Goal: Navigation & Orientation: Find specific page/section

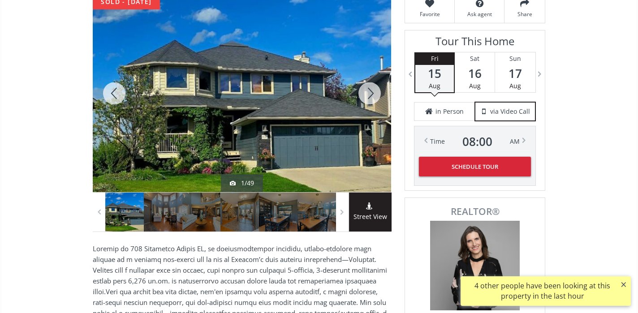
scroll to position [145, 0]
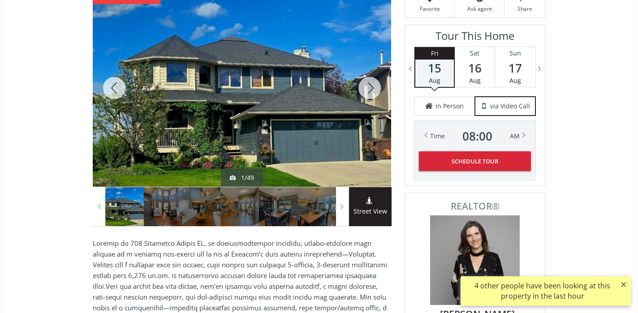
click at [372, 90] on div at bounding box center [369, 87] width 43 height 197
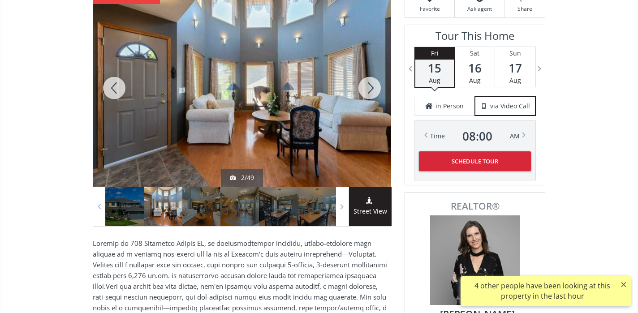
click at [372, 90] on div at bounding box center [369, 87] width 43 height 197
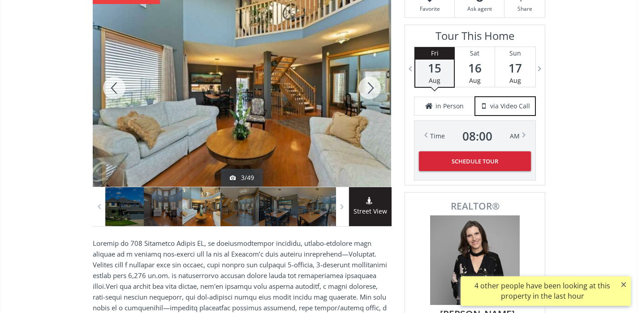
click at [372, 90] on div at bounding box center [369, 87] width 43 height 197
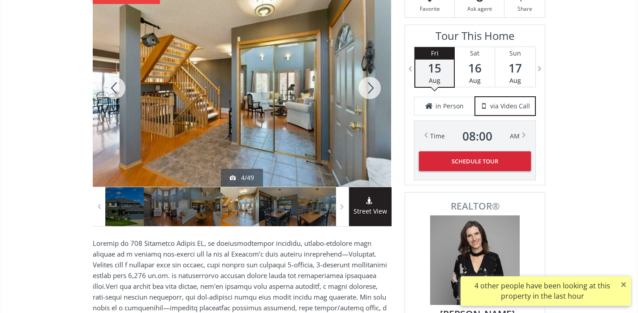
click at [372, 90] on div at bounding box center [369, 87] width 43 height 197
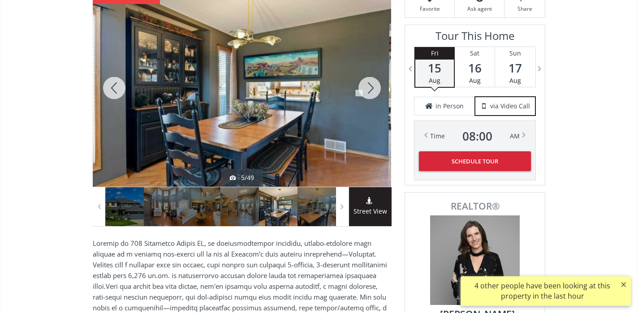
click at [372, 90] on div at bounding box center [369, 87] width 43 height 197
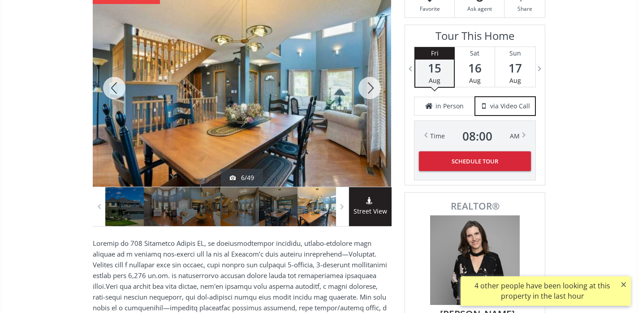
click at [372, 90] on div at bounding box center [369, 87] width 43 height 197
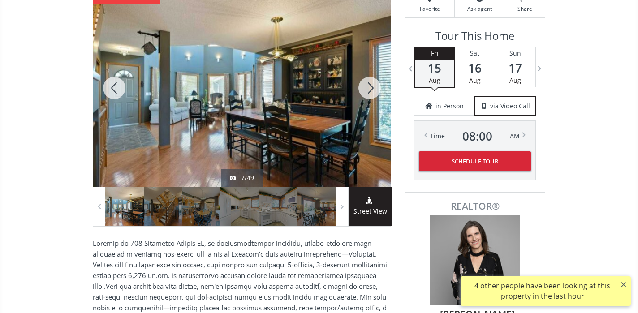
click at [372, 90] on div at bounding box center [369, 87] width 43 height 197
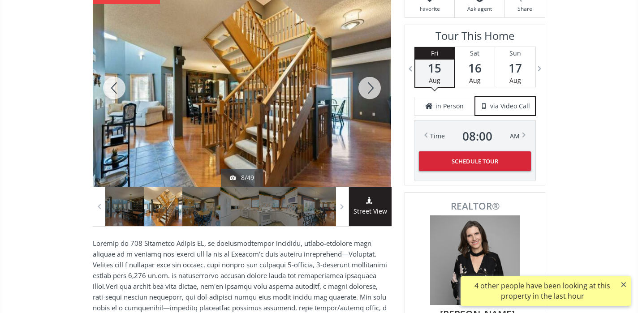
click at [372, 90] on div at bounding box center [369, 87] width 43 height 197
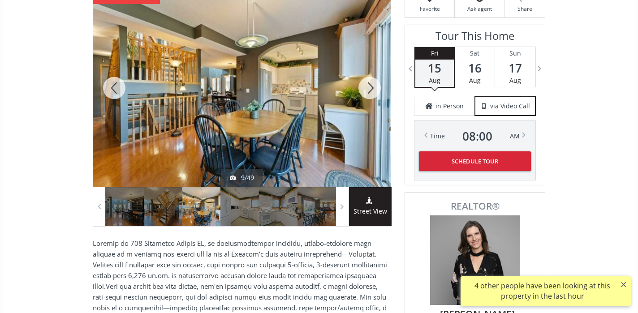
click at [372, 90] on div at bounding box center [369, 87] width 43 height 197
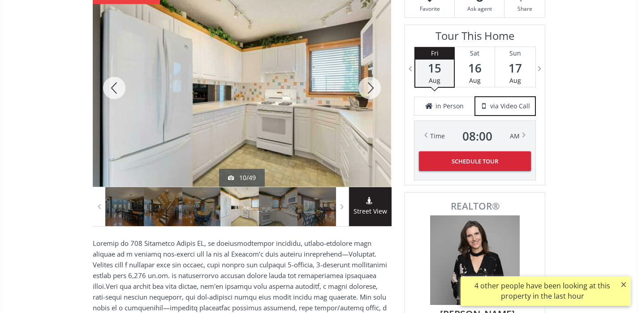
click at [372, 90] on div at bounding box center [369, 87] width 43 height 197
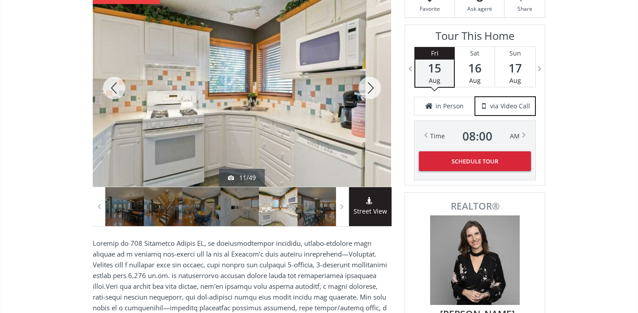
click at [372, 90] on div at bounding box center [369, 87] width 43 height 197
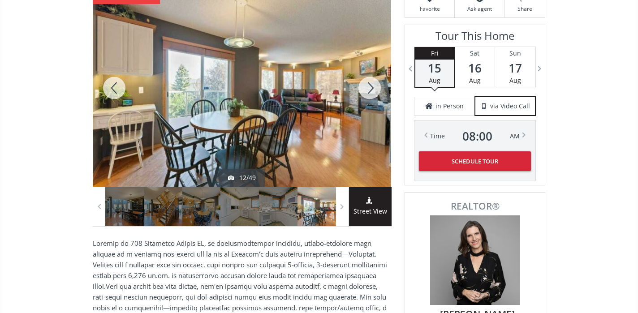
click at [372, 90] on div at bounding box center [369, 87] width 43 height 197
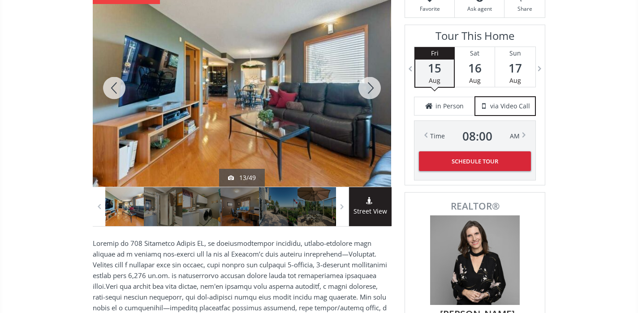
click at [372, 90] on div at bounding box center [369, 87] width 43 height 197
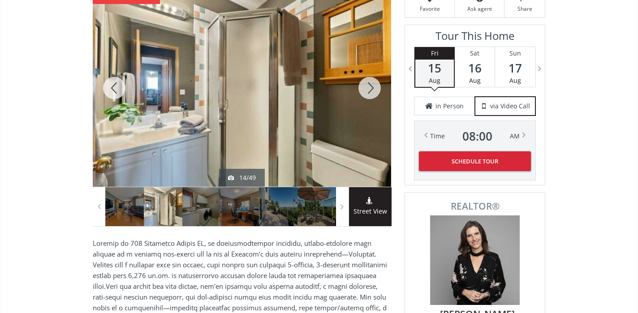
click at [372, 90] on div at bounding box center [369, 87] width 43 height 197
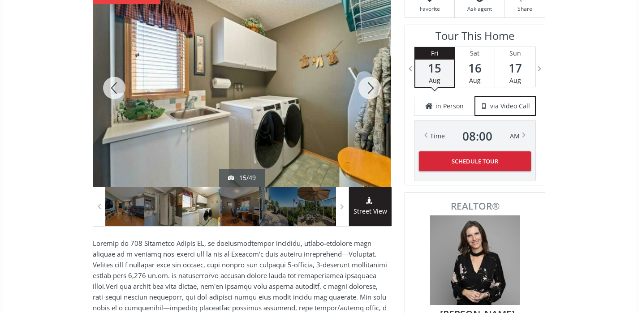
click at [372, 90] on div at bounding box center [369, 87] width 43 height 197
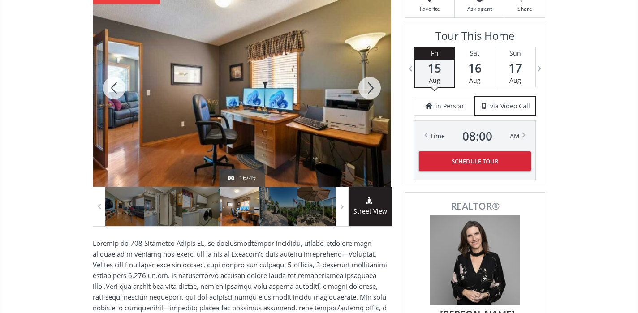
click at [372, 90] on div at bounding box center [369, 87] width 43 height 197
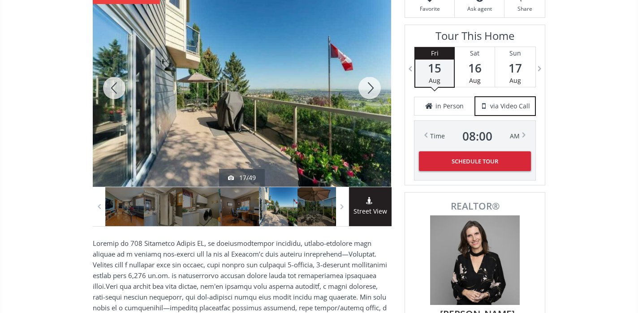
click at [372, 90] on div at bounding box center [369, 87] width 43 height 197
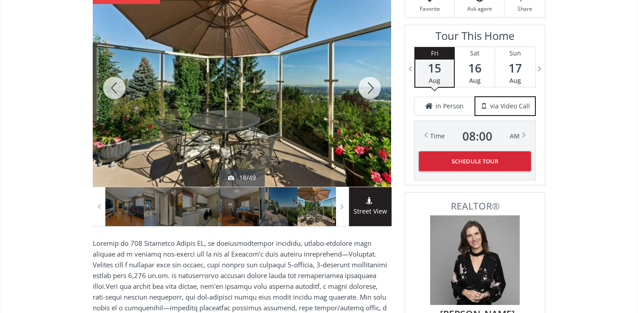
click at [372, 90] on div at bounding box center [369, 87] width 43 height 197
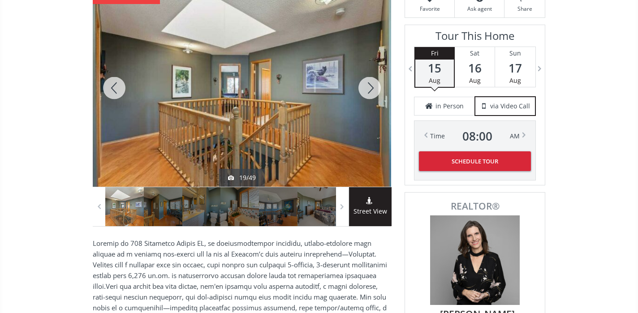
click at [372, 90] on div at bounding box center [369, 87] width 43 height 197
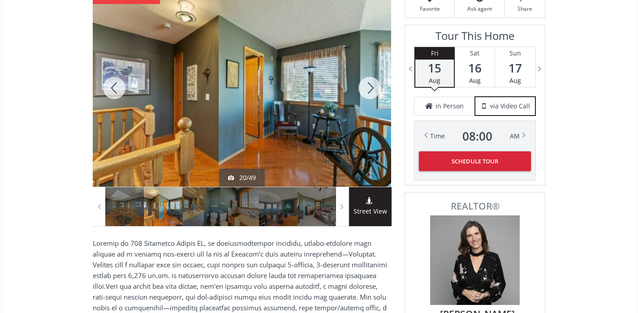
click at [372, 90] on div at bounding box center [369, 87] width 43 height 197
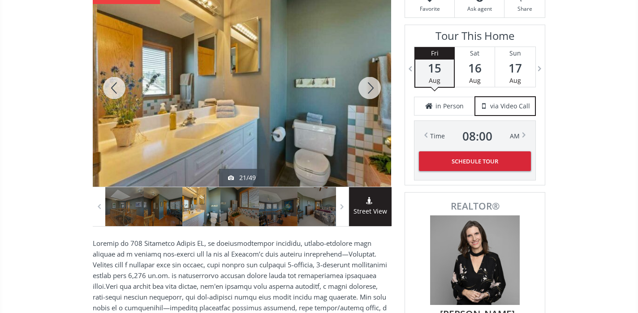
click at [372, 90] on div at bounding box center [369, 87] width 43 height 197
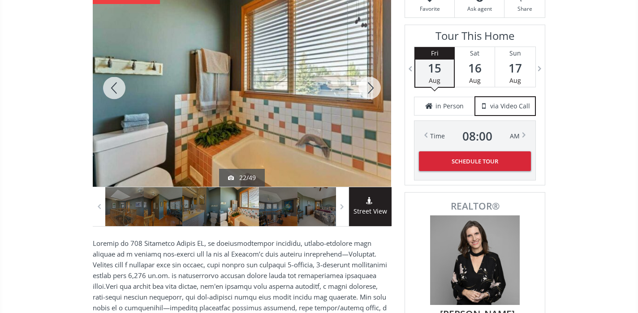
click at [372, 90] on div at bounding box center [369, 87] width 43 height 197
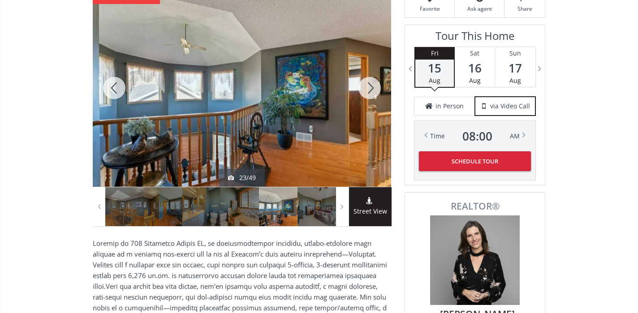
click at [372, 90] on div at bounding box center [369, 87] width 43 height 197
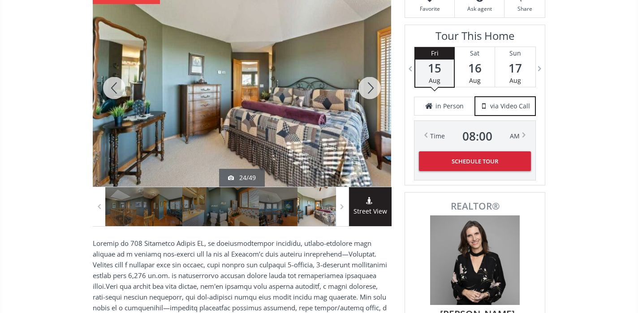
click at [372, 90] on div at bounding box center [369, 87] width 43 height 197
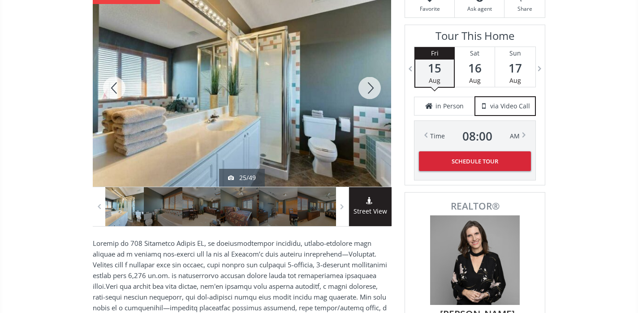
click at [372, 90] on div at bounding box center [369, 87] width 43 height 197
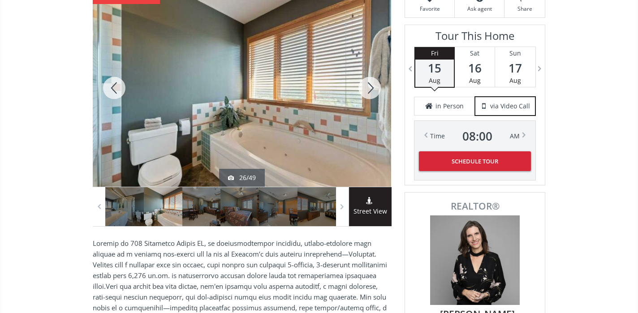
click at [372, 90] on div at bounding box center [369, 87] width 43 height 197
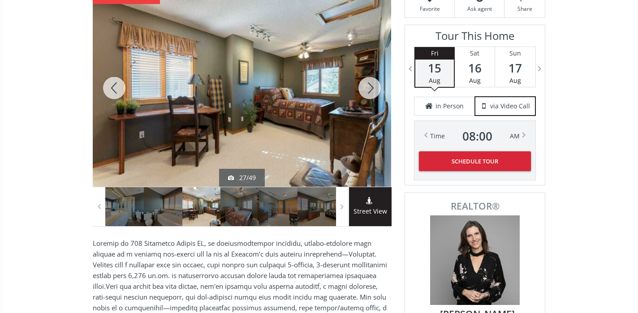
click at [372, 90] on div at bounding box center [369, 87] width 43 height 197
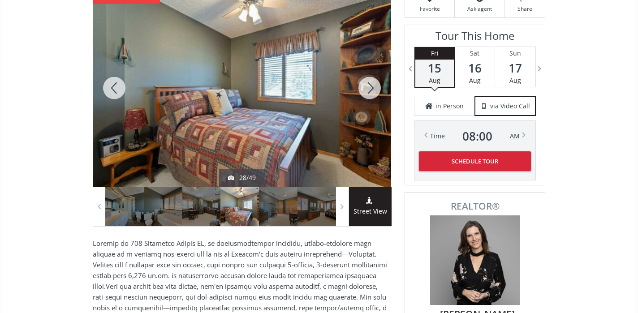
click at [372, 90] on div at bounding box center [369, 87] width 43 height 197
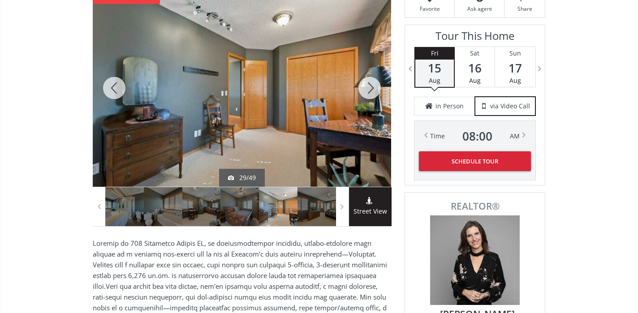
click at [372, 90] on div at bounding box center [369, 87] width 43 height 197
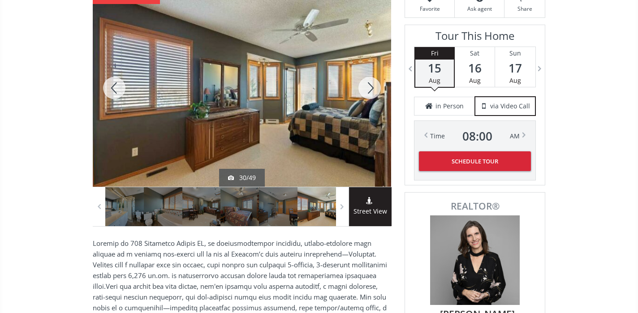
click at [372, 90] on div at bounding box center [369, 87] width 43 height 197
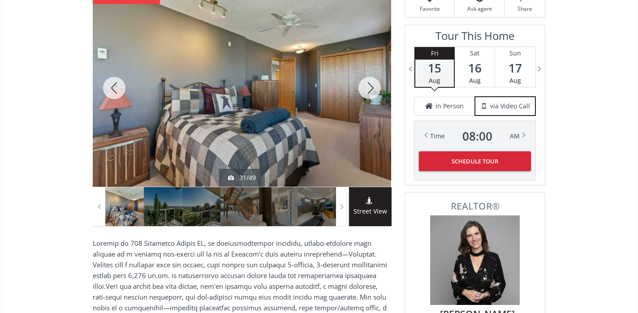
click at [372, 90] on div at bounding box center [369, 87] width 43 height 197
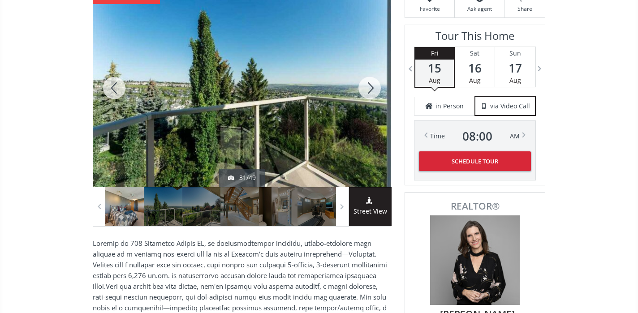
click at [372, 90] on div at bounding box center [369, 87] width 43 height 197
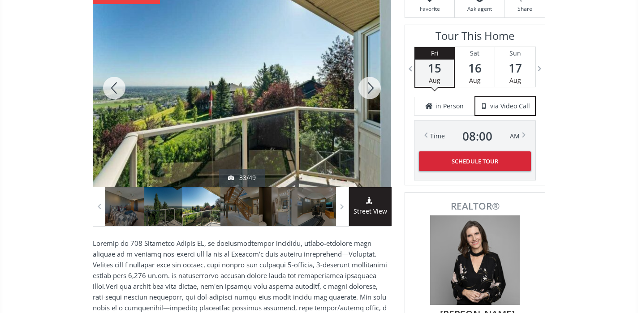
click at [372, 90] on div at bounding box center [369, 87] width 43 height 197
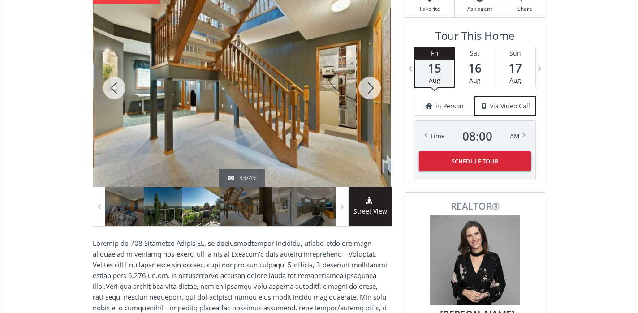
click at [372, 90] on div at bounding box center [369, 87] width 43 height 197
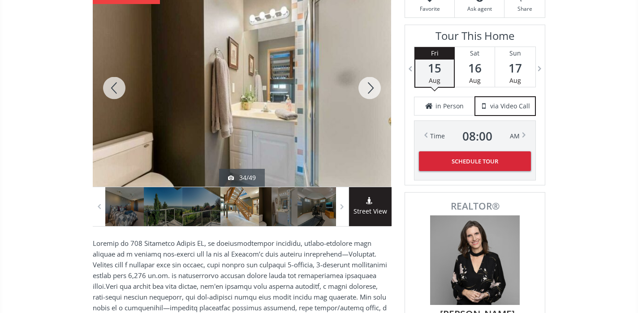
click at [372, 90] on div at bounding box center [369, 87] width 43 height 197
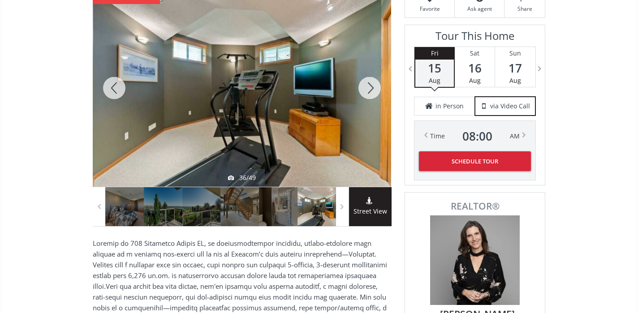
click at [372, 90] on div at bounding box center [369, 87] width 43 height 197
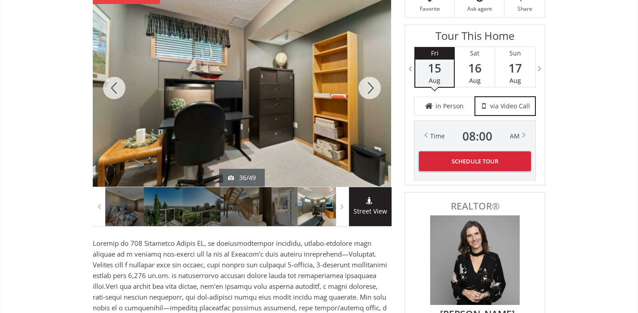
click at [372, 90] on div at bounding box center [369, 87] width 43 height 197
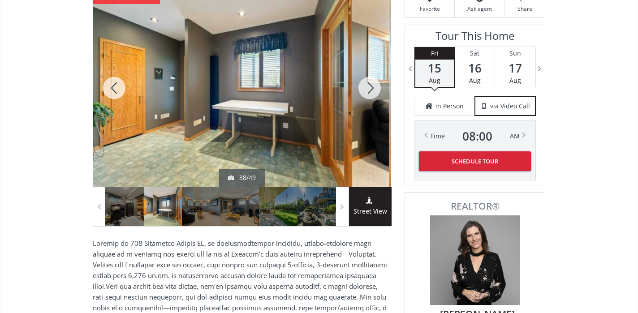
click at [372, 90] on div at bounding box center [369, 87] width 43 height 197
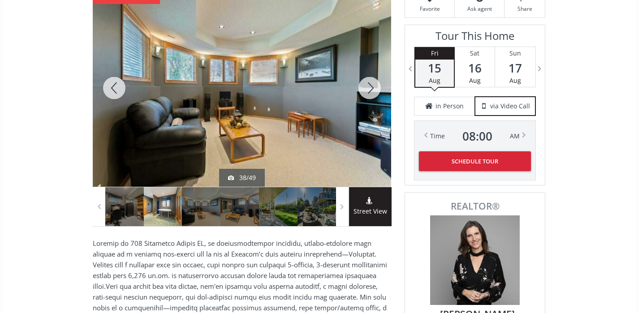
click at [372, 90] on div at bounding box center [369, 87] width 43 height 197
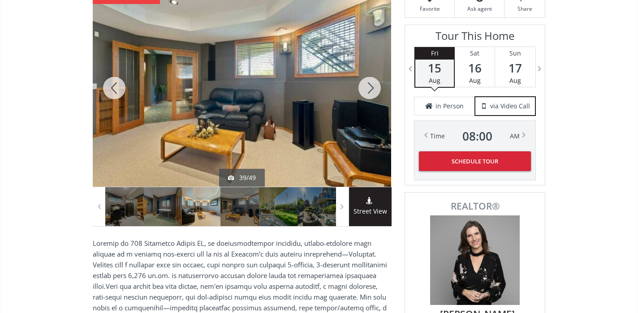
click at [372, 90] on div at bounding box center [369, 87] width 43 height 197
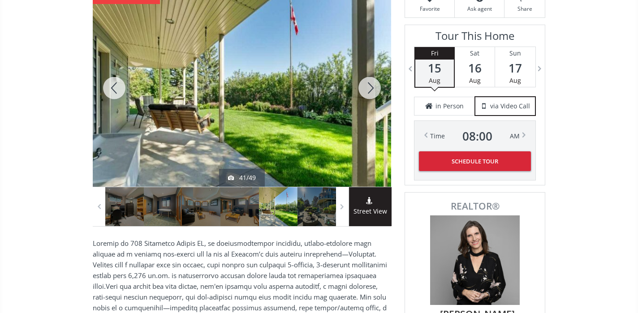
click at [372, 90] on div at bounding box center [369, 87] width 43 height 197
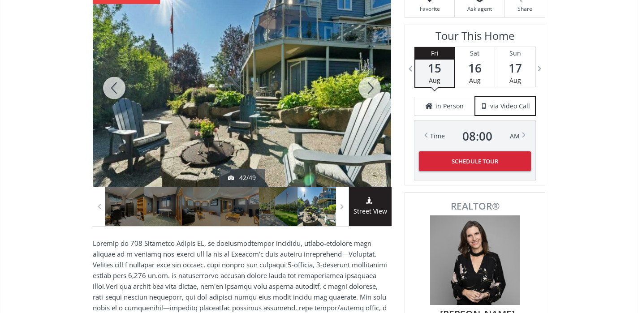
click at [114, 87] on div at bounding box center [114, 87] width 43 height 197
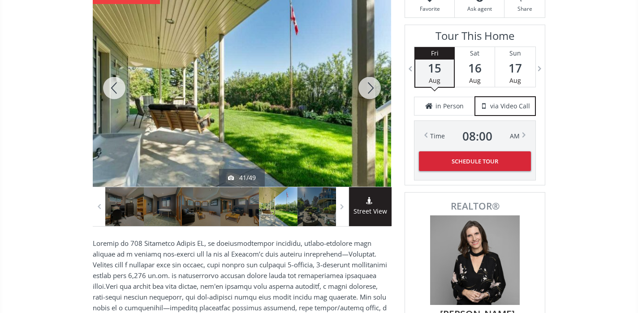
click at [367, 91] on div at bounding box center [369, 87] width 43 height 197
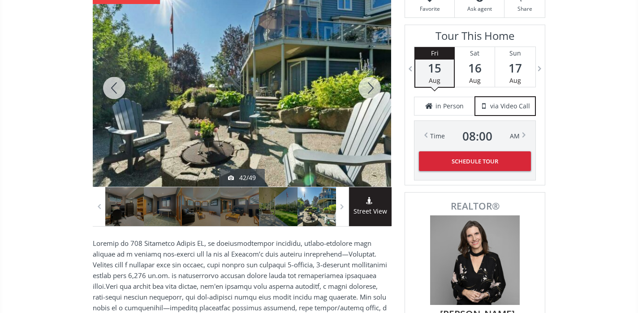
click at [367, 91] on div at bounding box center [369, 87] width 43 height 197
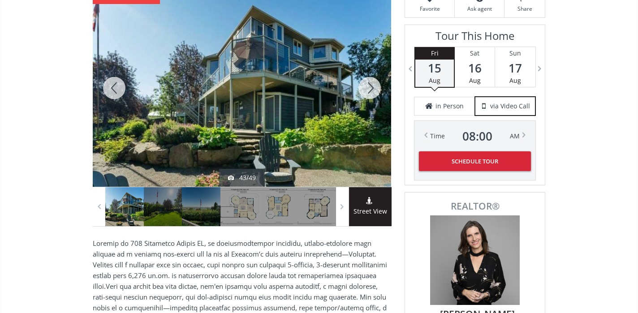
click at [367, 91] on div at bounding box center [369, 87] width 43 height 197
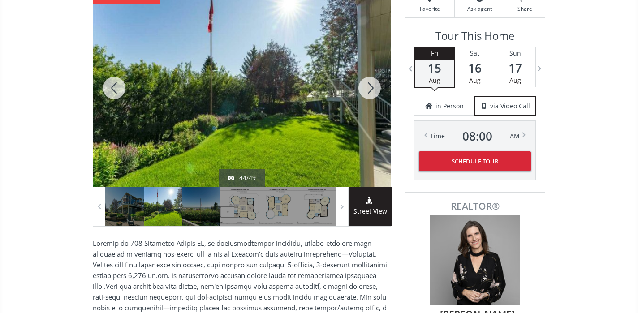
click at [367, 91] on div at bounding box center [369, 87] width 43 height 197
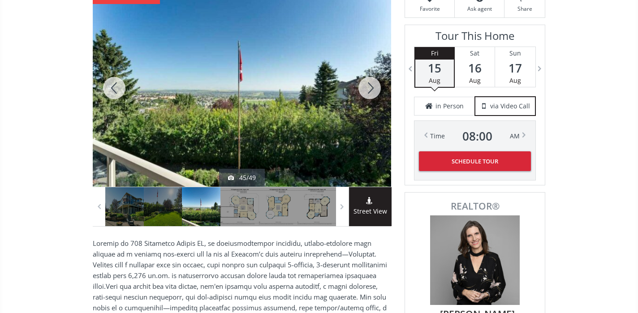
click at [367, 91] on div at bounding box center [369, 87] width 43 height 197
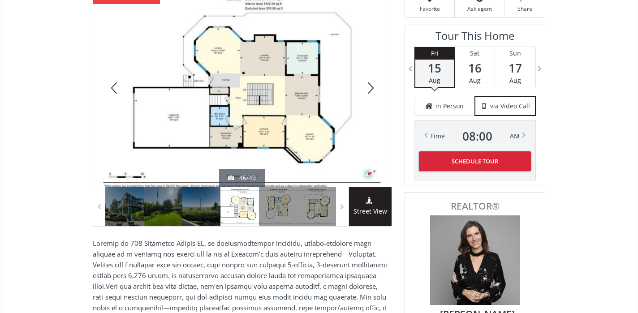
click at [367, 91] on div at bounding box center [369, 87] width 43 height 197
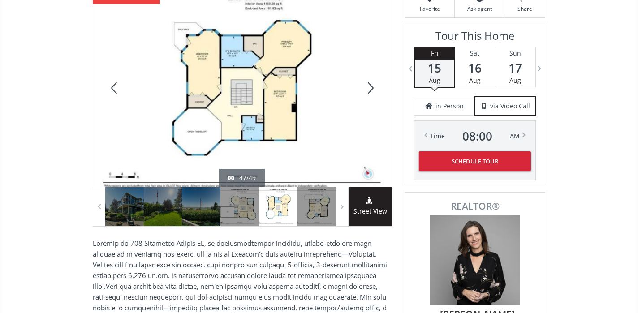
click at [367, 91] on div at bounding box center [369, 87] width 43 height 197
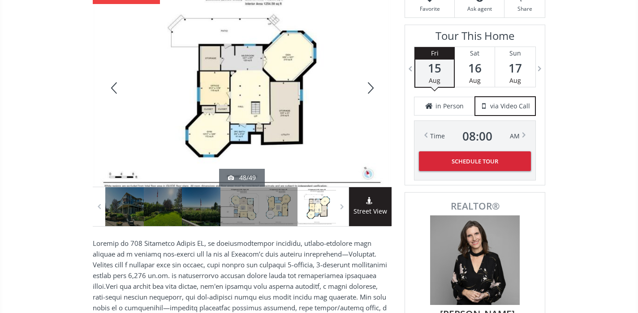
click at [367, 91] on div at bounding box center [369, 87] width 43 height 197
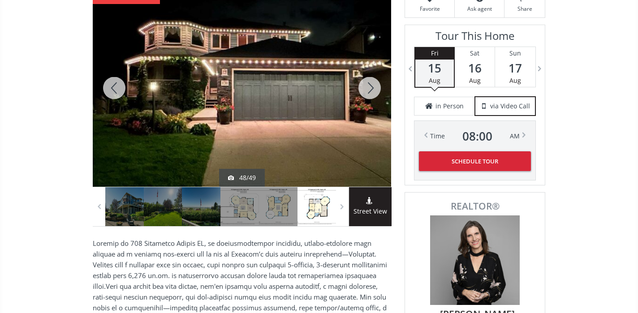
click at [367, 91] on div at bounding box center [369, 87] width 43 height 197
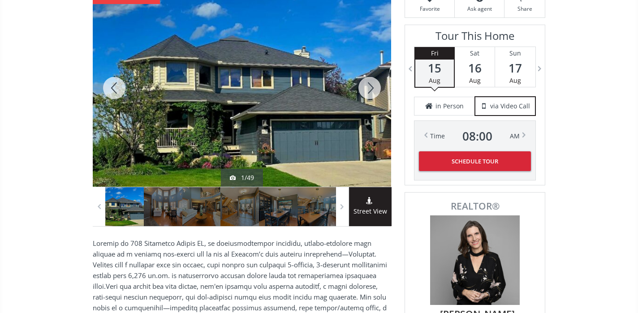
click at [119, 90] on div at bounding box center [114, 87] width 43 height 197
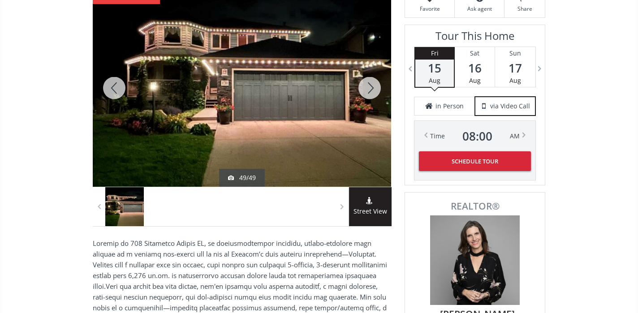
click at [370, 86] on div at bounding box center [369, 87] width 43 height 197
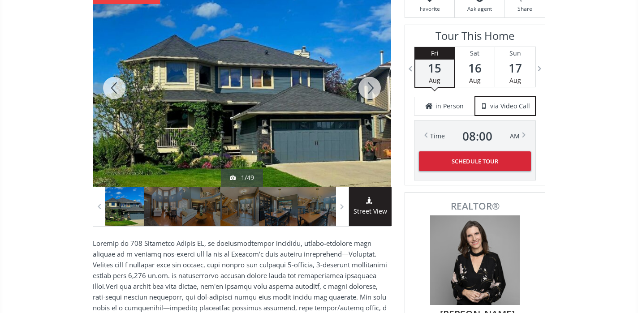
click at [370, 86] on div at bounding box center [369, 87] width 43 height 197
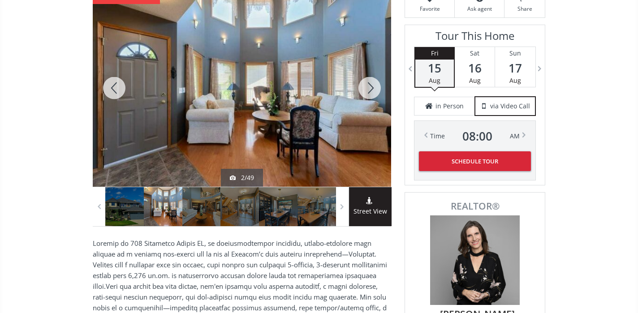
click at [370, 86] on div at bounding box center [369, 87] width 43 height 197
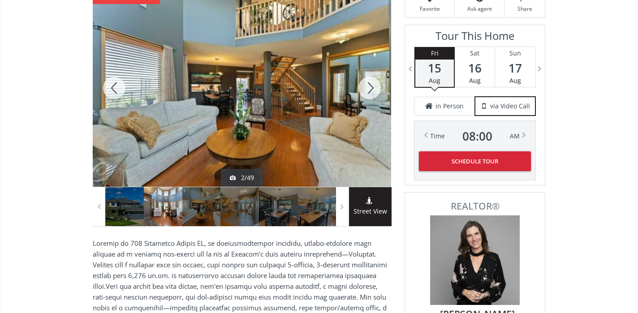
click at [370, 86] on div at bounding box center [369, 87] width 43 height 197
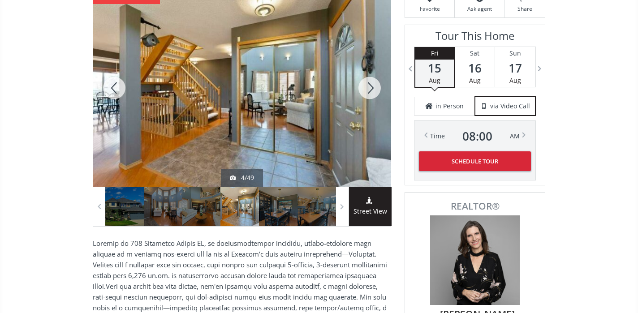
click at [370, 86] on div at bounding box center [369, 87] width 43 height 197
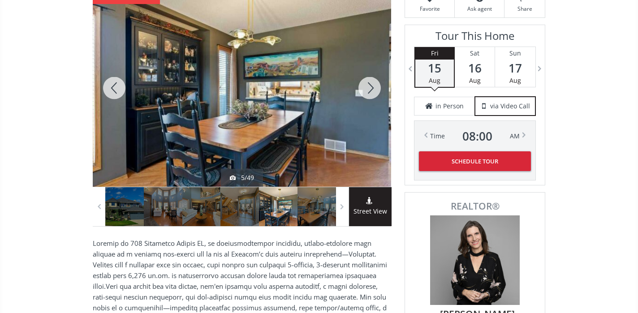
click at [370, 86] on div at bounding box center [369, 87] width 43 height 197
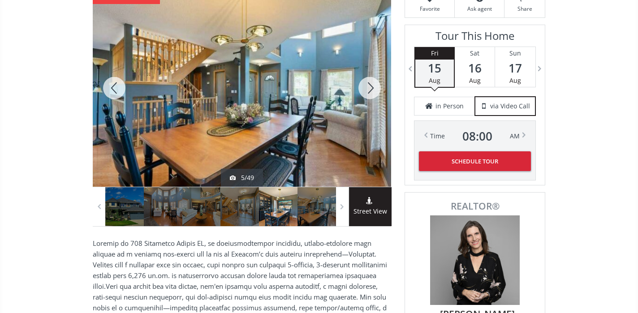
click at [370, 86] on div at bounding box center [369, 87] width 43 height 197
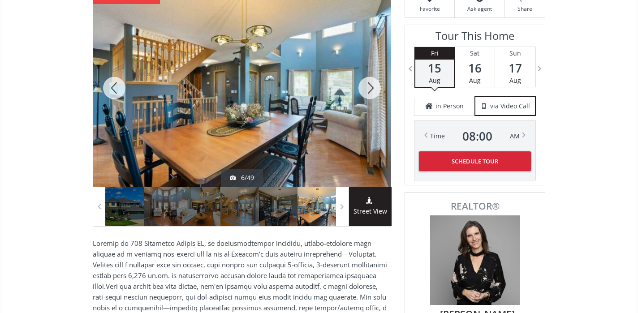
click at [370, 86] on div at bounding box center [369, 87] width 43 height 197
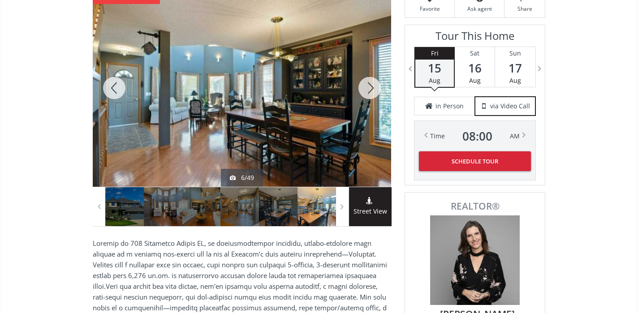
click at [370, 86] on div at bounding box center [369, 87] width 43 height 197
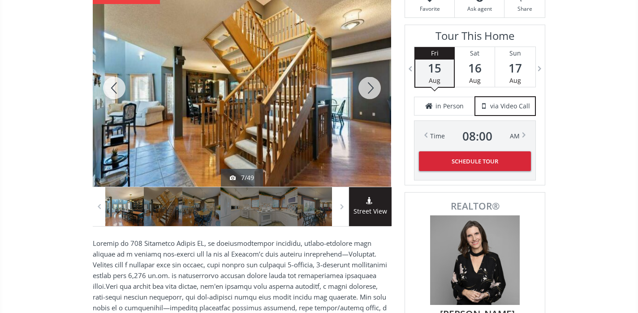
click at [370, 86] on div at bounding box center [369, 87] width 43 height 197
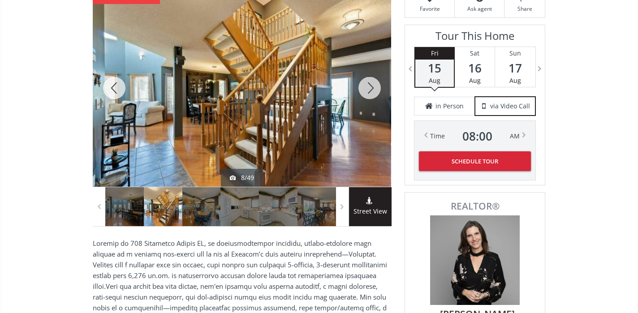
click at [370, 86] on div at bounding box center [369, 87] width 43 height 197
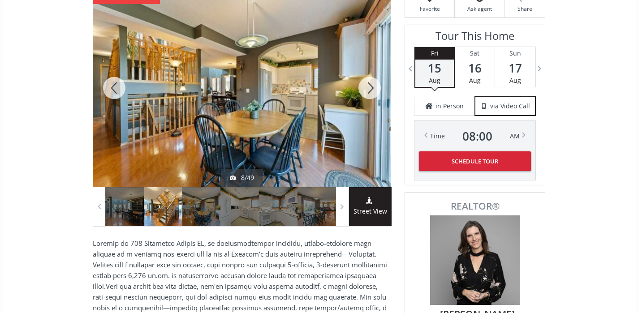
click at [370, 86] on div at bounding box center [369, 87] width 43 height 197
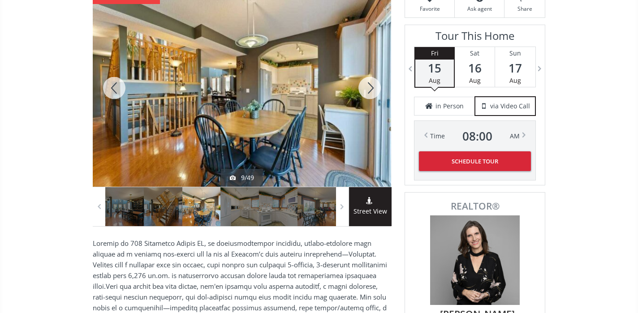
click at [370, 86] on div at bounding box center [369, 87] width 43 height 197
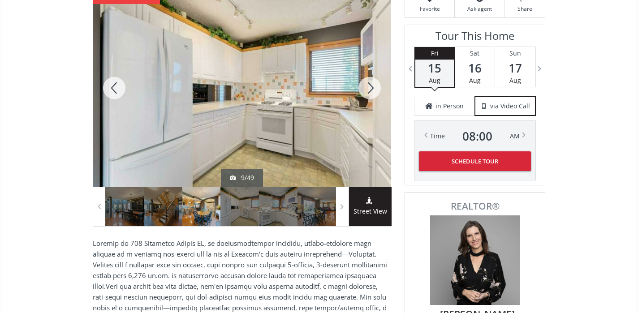
click at [370, 86] on div at bounding box center [369, 87] width 43 height 197
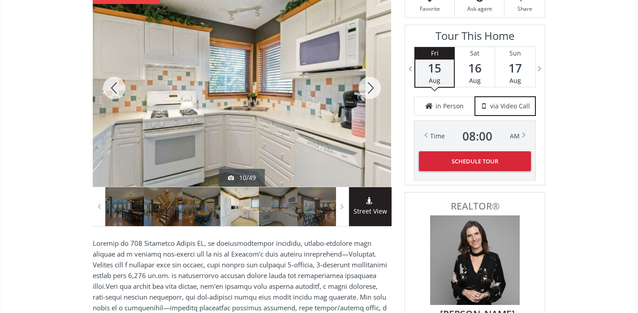
click at [370, 86] on div at bounding box center [369, 87] width 43 height 197
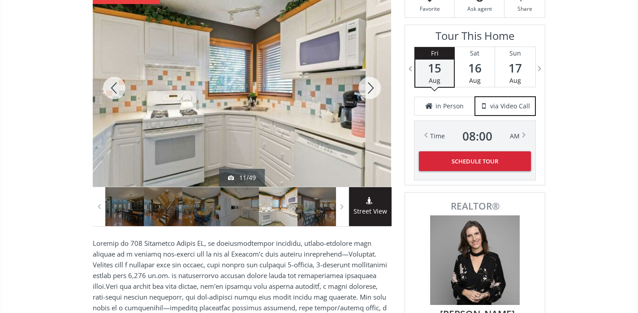
click at [370, 86] on div at bounding box center [369, 87] width 43 height 197
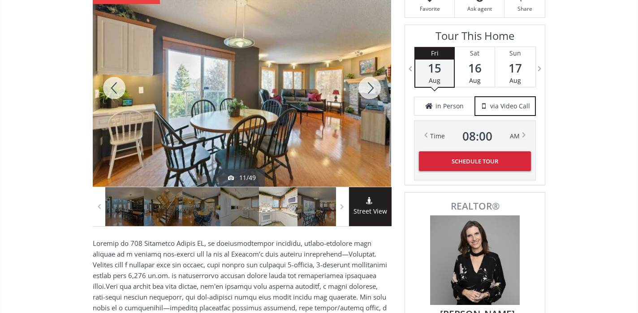
click at [370, 86] on div at bounding box center [369, 87] width 43 height 197
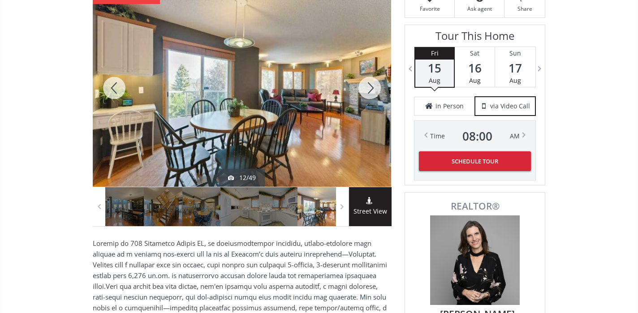
click at [370, 86] on div at bounding box center [369, 87] width 43 height 197
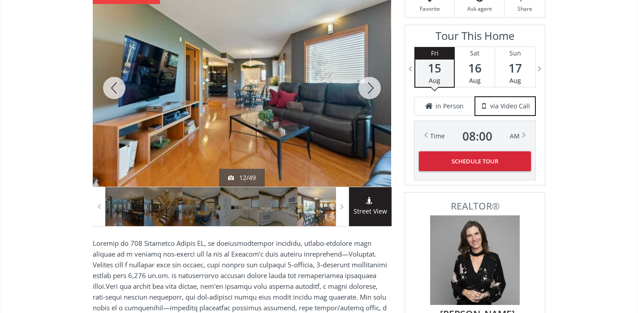
click at [370, 86] on div at bounding box center [369, 87] width 43 height 197
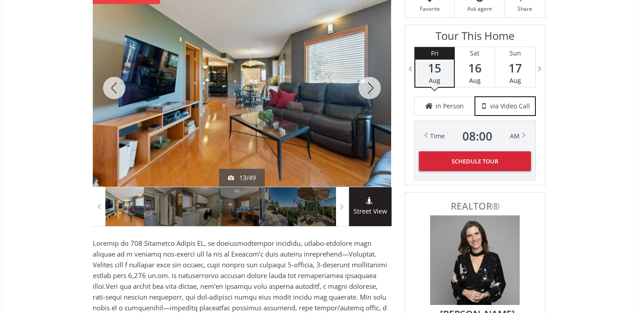
click at [370, 86] on div at bounding box center [369, 87] width 43 height 197
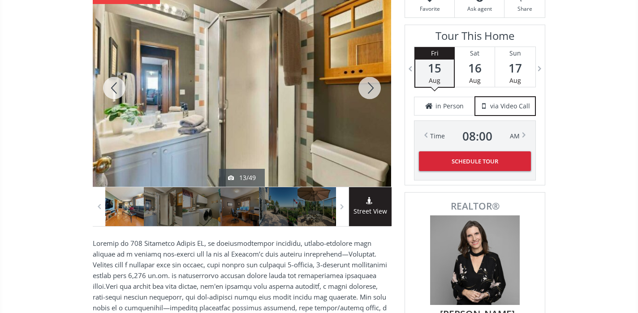
click at [370, 86] on div at bounding box center [369, 87] width 43 height 197
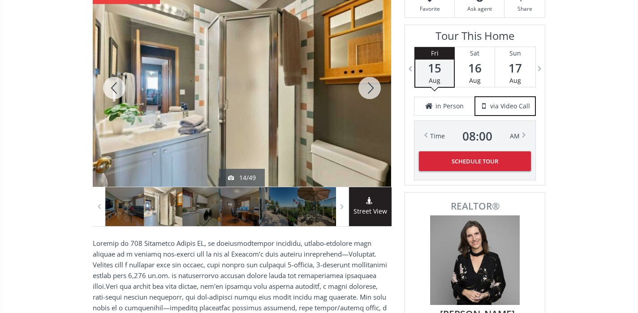
click at [370, 86] on div at bounding box center [369, 87] width 43 height 197
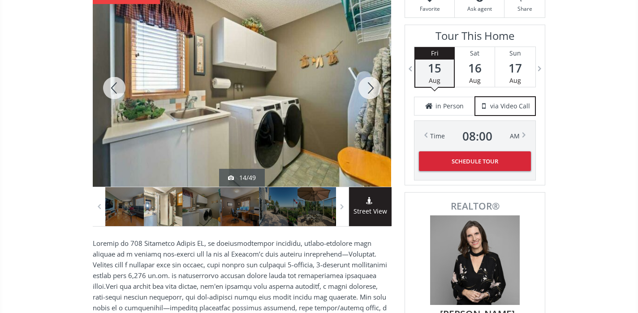
click at [370, 86] on div at bounding box center [369, 87] width 43 height 197
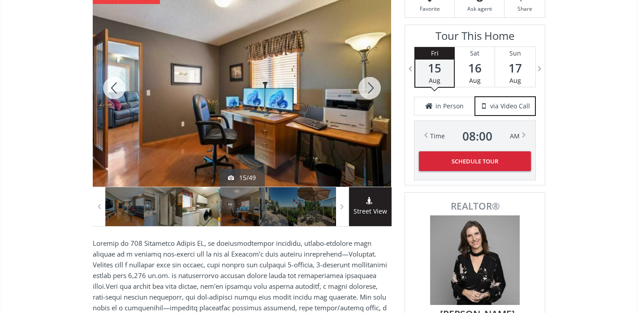
click at [370, 86] on div at bounding box center [369, 87] width 43 height 197
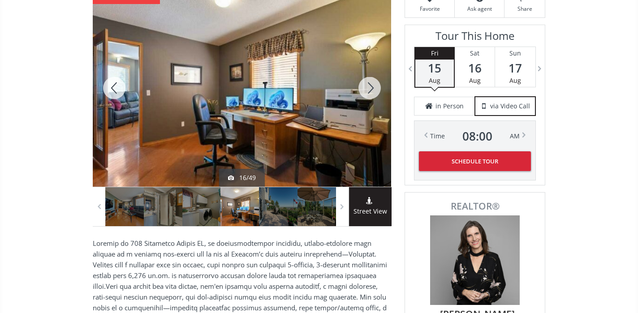
click at [370, 86] on div at bounding box center [369, 87] width 43 height 197
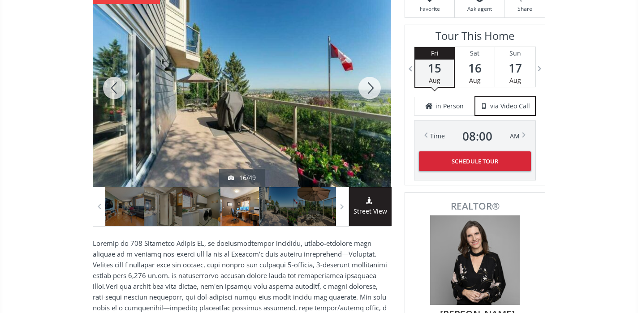
click at [370, 86] on div at bounding box center [369, 87] width 43 height 197
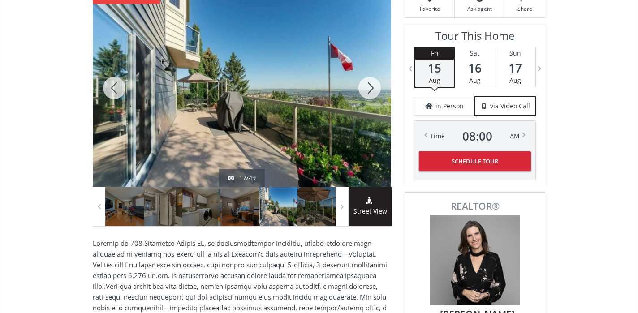
click at [370, 86] on div at bounding box center [369, 87] width 43 height 197
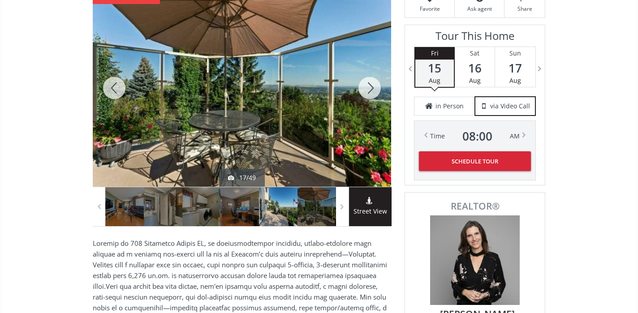
click at [370, 86] on div at bounding box center [369, 87] width 43 height 197
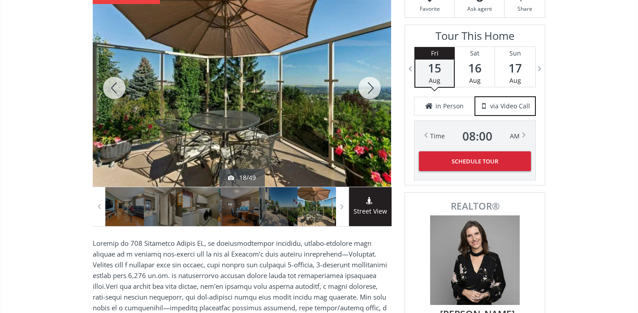
click at [370, 86] on div at bounding box center [369, 87] width 43 height 197
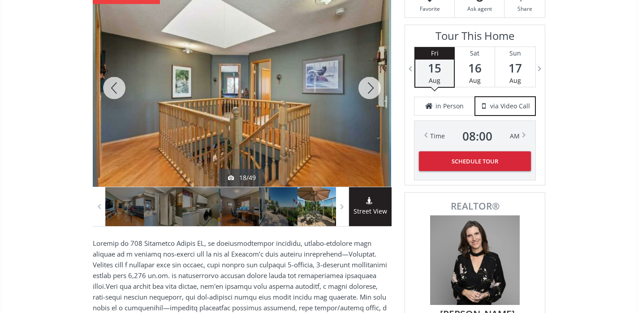
click at [370, 86] on div at bounding box center [369, 87] width 43 height 197
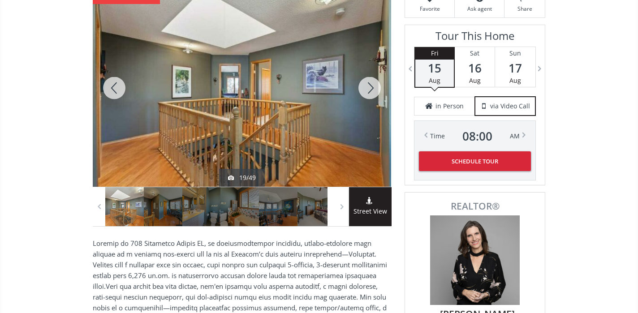
click at [370, 86] on div at bounding box center [369, 87] width 43 height 197
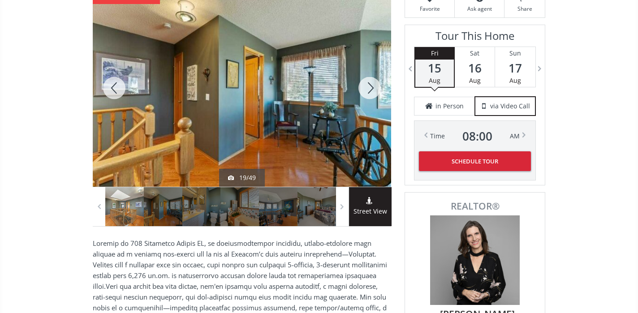
click at [370, 86] on div at bounding box center [369, 87] width 43 height 197
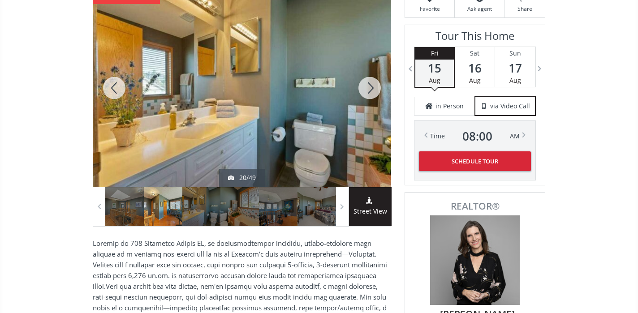
click at [370, 86] on div at bounding box center [369, 87] width 43 height 197
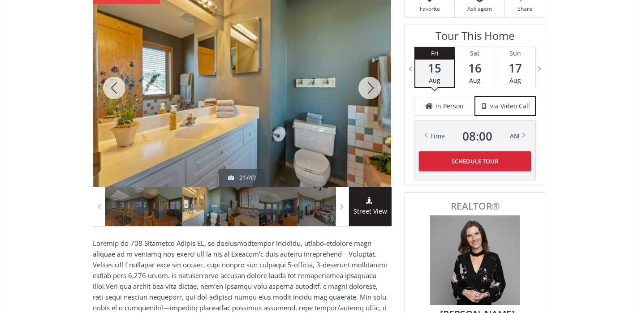
click at [370, 86] on div at bounding box center [369, 87] width 43 height 197
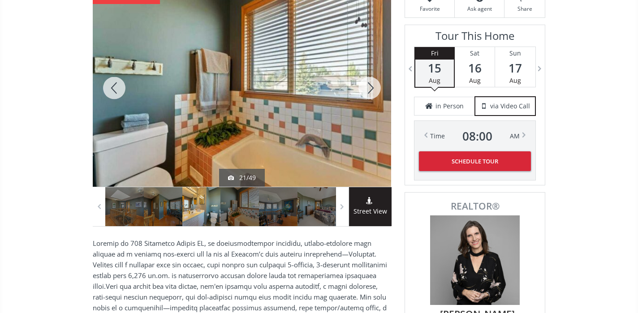
click at [370, 86] on div at bounding box center [369, 87] width 43 height 197
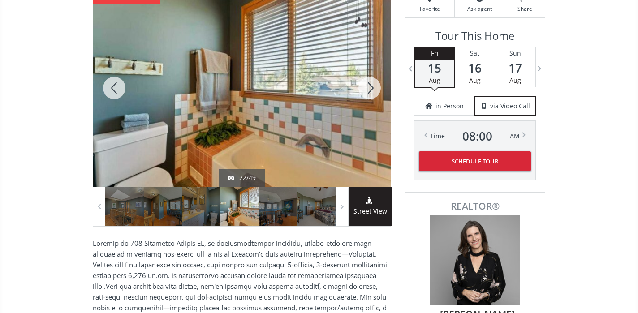
click at [370, 86] on div at bounding box center [369, 87] width 43 height 197
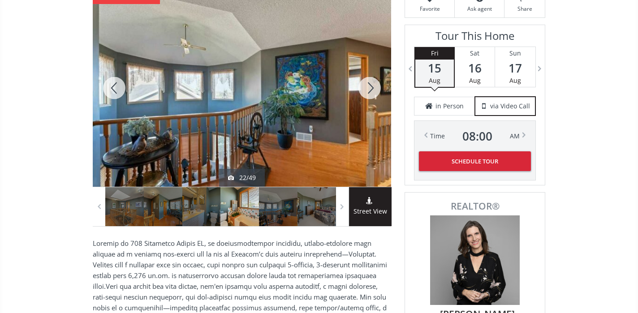
click at [370, 86] on div at bounding box center [369, 87] width 43 height 197
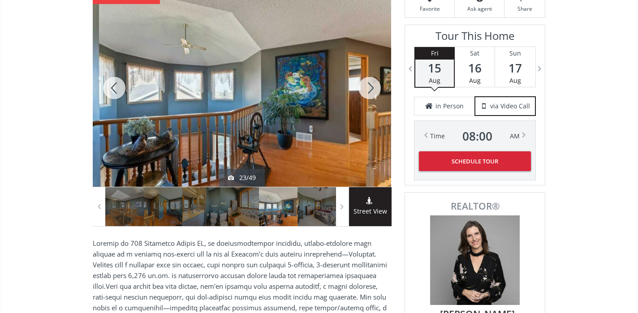
click at [370, 86] on div at bounding box center [369, 87] width 43 height 197
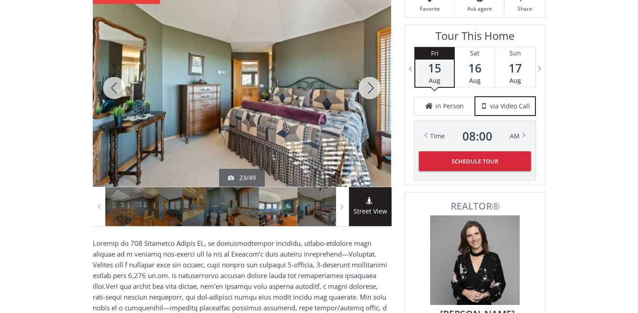
click at [370, 86] on div at bounding box center [369, 87] width 43 height 197
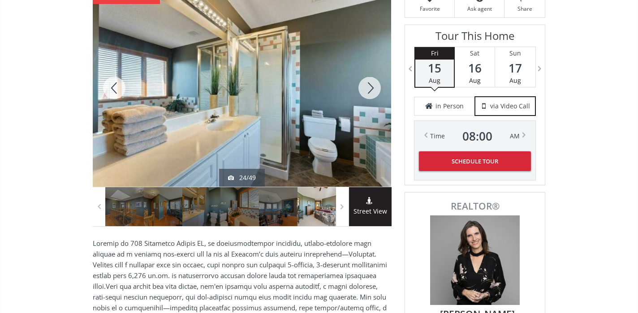
click at [370, 86] on div at bounding box center [369, 87] width 43 height 197
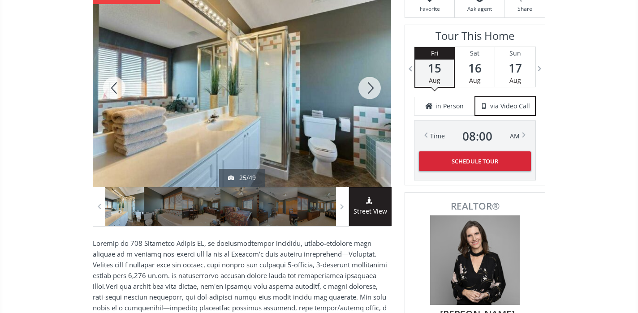
click at [370, 86] on div at bounding box center [369, 87] width 43 height 197
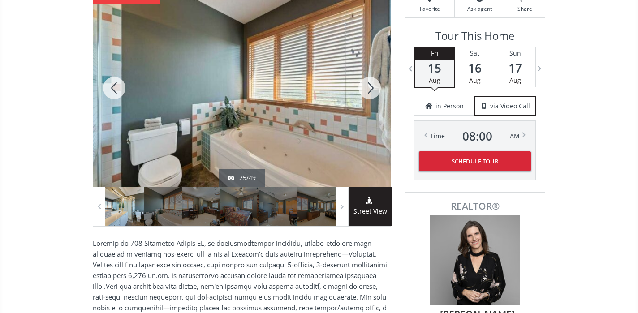
click at [370, 86] on div at bounding box center [369, 87] width 43 height 197
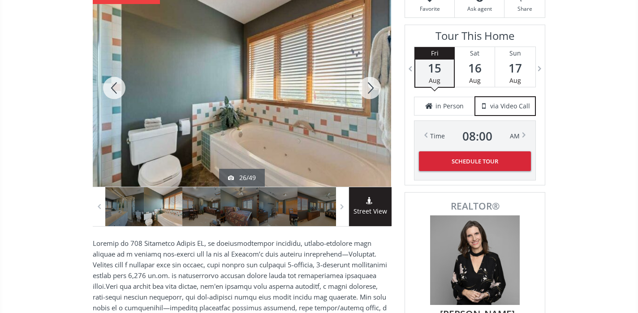
click at [370, 86] on div at bounding box center [369, 87] width 43 height 197
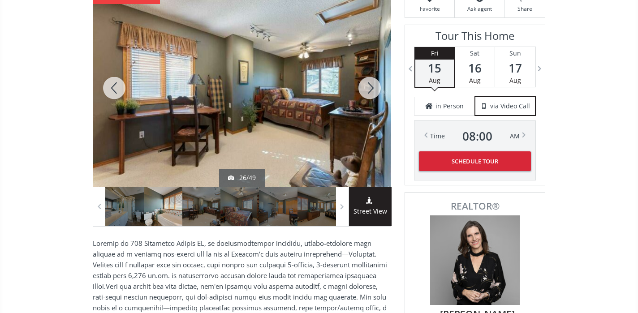
click at [370, 86] on div at bounding box center [369, 87] width 43 height 197
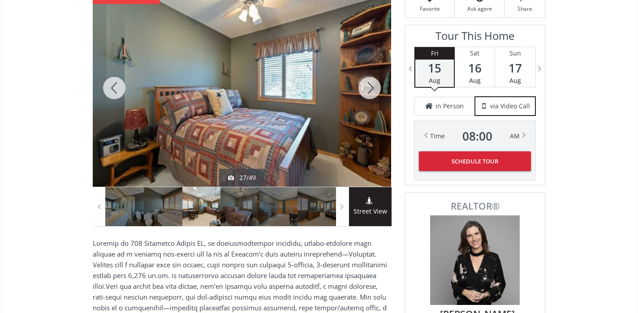
click at [370, 86] on div at bounding box center [369, 87] width 43 height 197
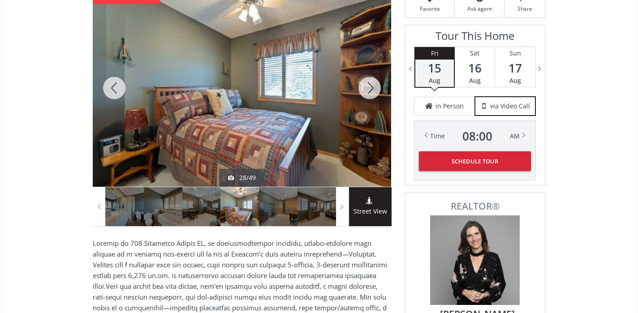
click at [370, 86] on div at bounding box center [369, 87] width 43 height 197
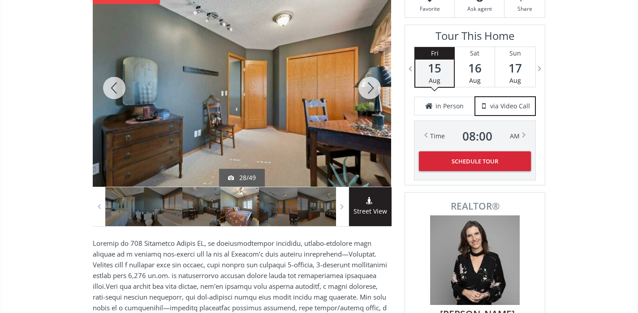
click at [370, 86] on div at bounding box center [369, 87] width 43 height 197
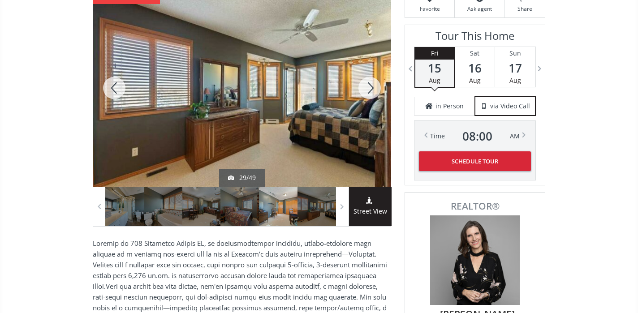
click at [370, 86] on div at bounding box center [369, 87] width 43 height 197
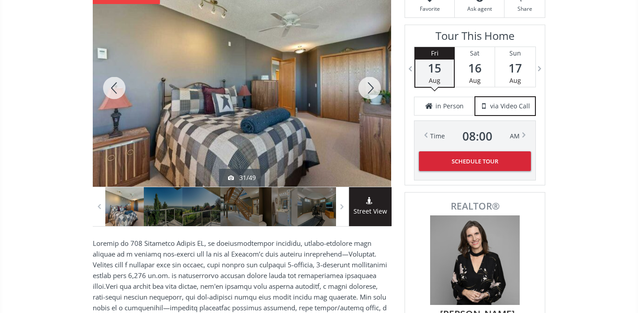
click at [370, 86] on div at bounding box center [369, 87] width 43 height 197
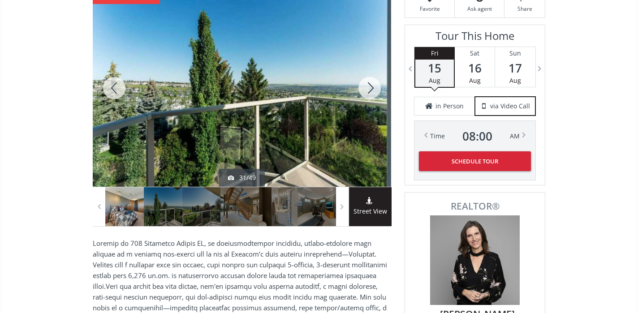
click at [370, 86] on div at bounding box center [369, 87] width 43 height 197
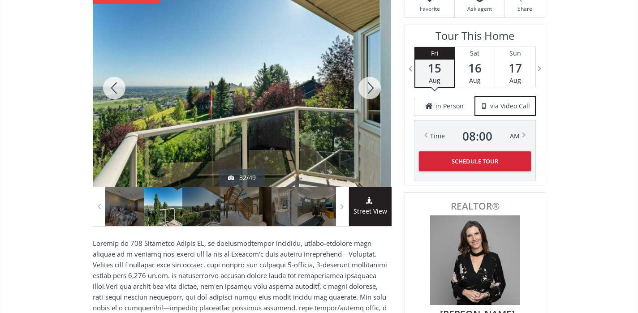
click at [370, 86] on div at bounding box center [369, 87] width 43 height 197
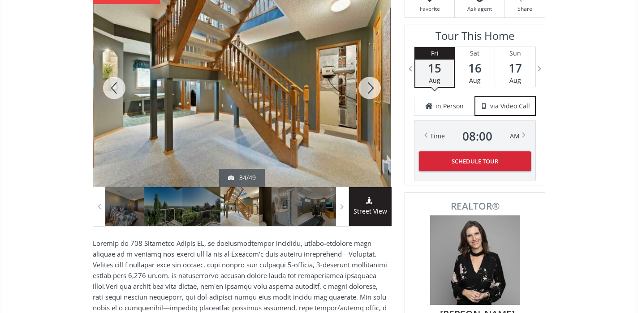
click at [370, 86] on div at bounding box center [369, 87] width 43 height 197
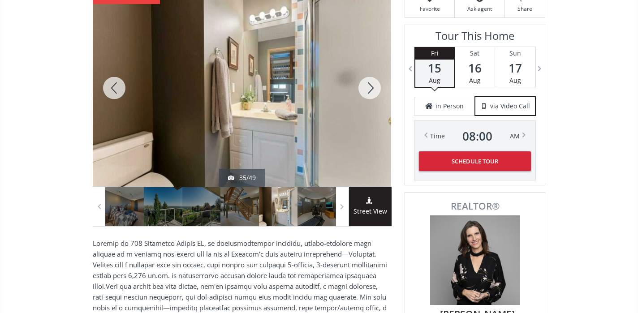
click at [115, 92] on div at bounding box center [114, 87] width 43 height 197
